Goal: Obtain resource: Obtain resource

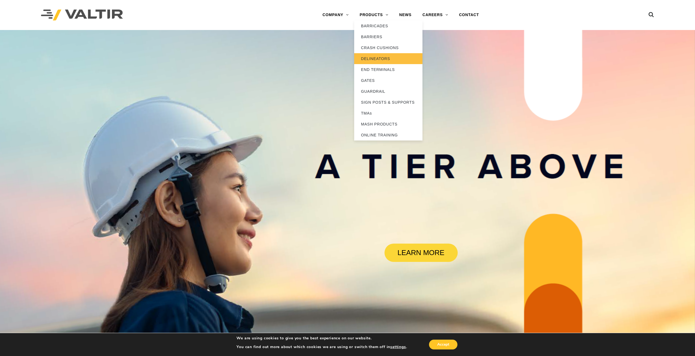
click at [374, 56] on link "DELINEATORS" at bounding box center [388, 58] width 68 height 11
click at [381, 73] on link "END TERMINALS" at bounding box center [388, 69] width 68 height 11
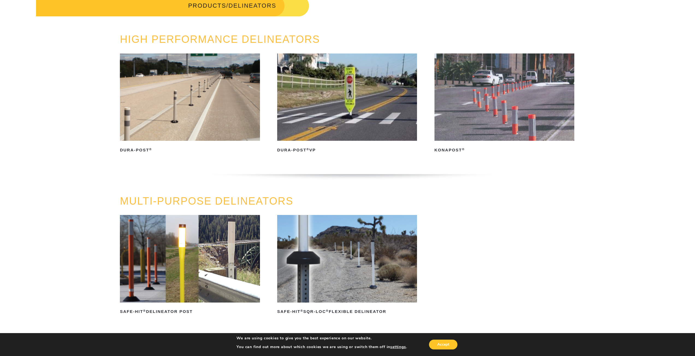
scroll to position [82, 0]
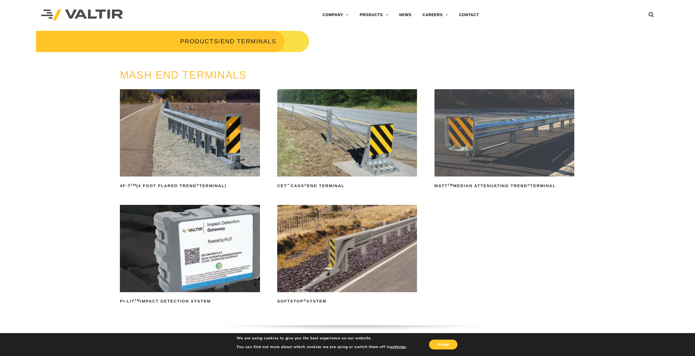
click at [491, 144] on img at bounding box center [504, 132] width 140 height 87
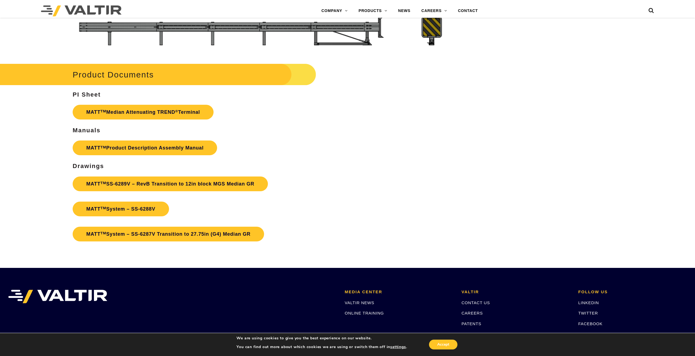
scroll to position [2245, 0]
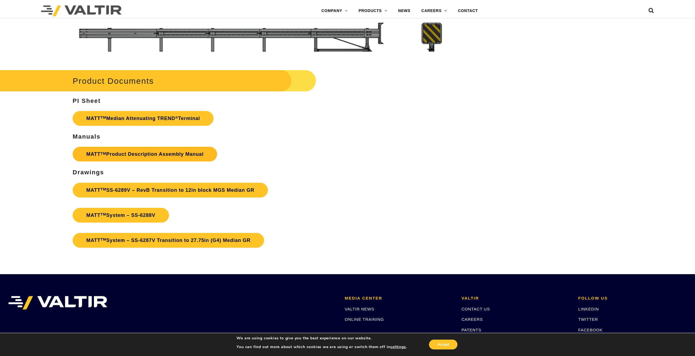
click at [172, 159] on link "MATT TM Product Description Assembly Manual" at bounding box center [145, 154] width 144 height 15
